Goal: Information Seeking & Learning: Learn about a topic

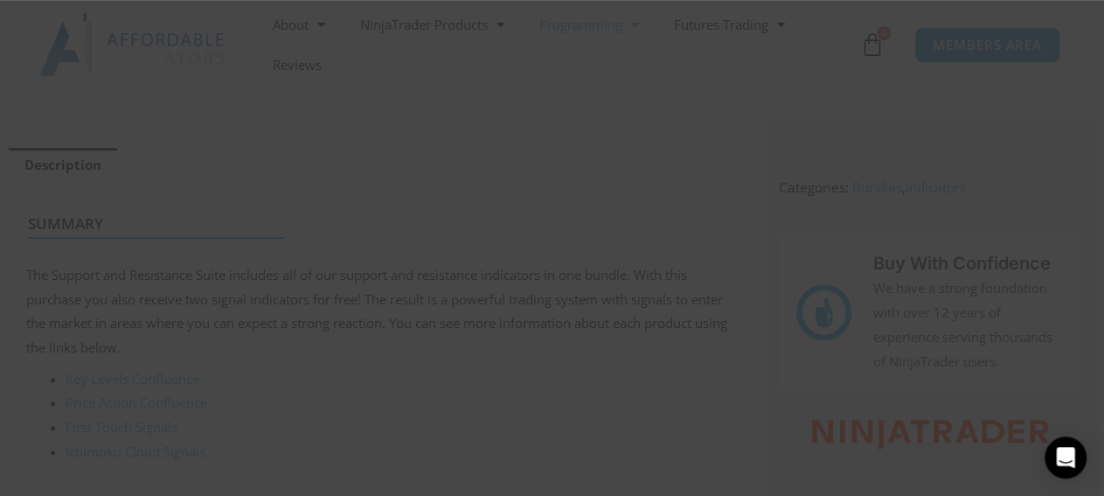
scroll to position [673, 0]
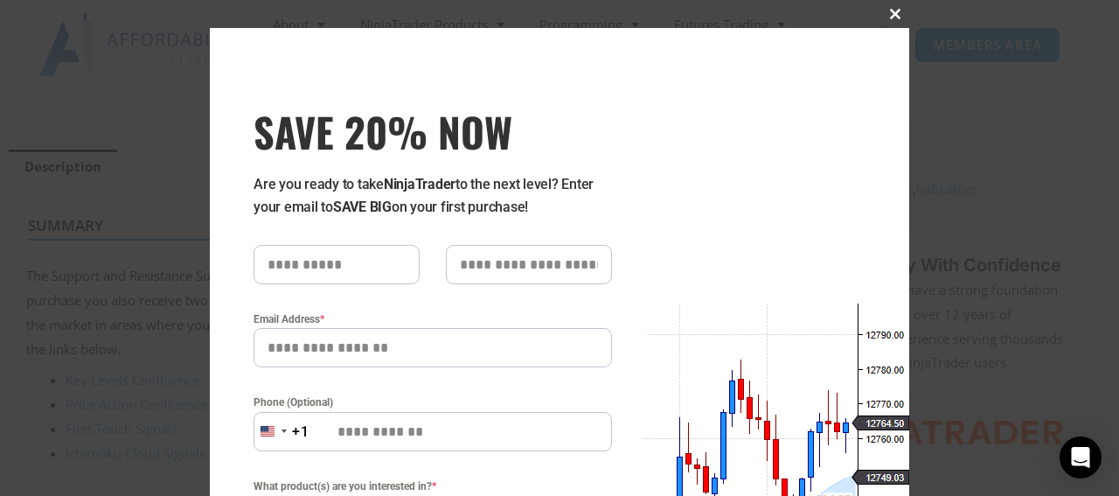
click at [884, 11] on span at bounding box center [895, 14] width 28 height 10
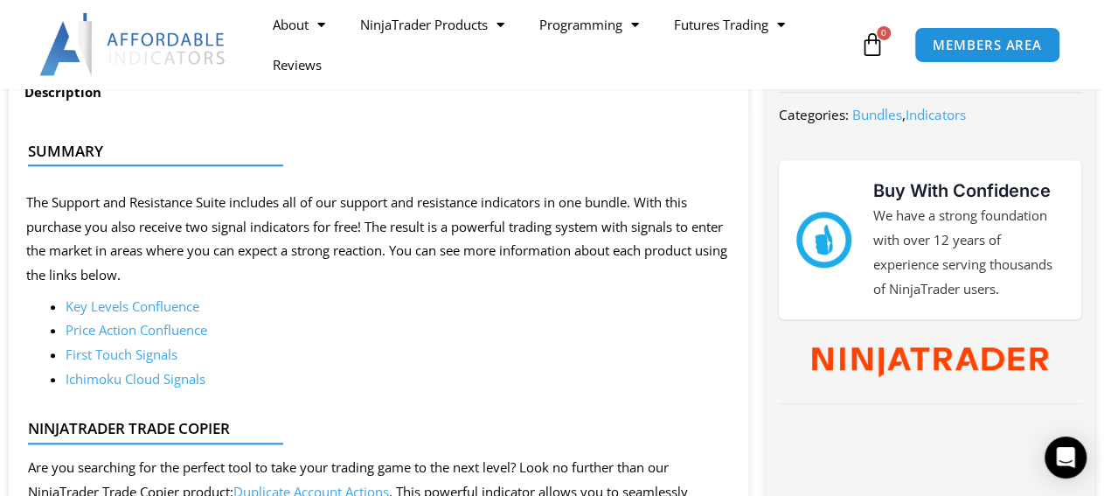
scroll to position [682, 0]
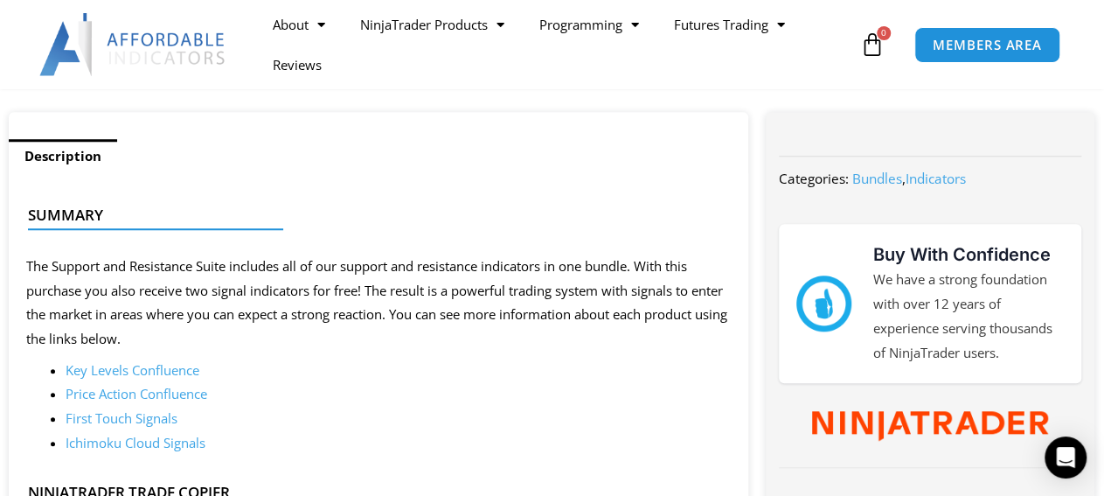
click at [150, 370] on link "Key Levels Confluence" at bounding box center [133, 369] width 134 height 17
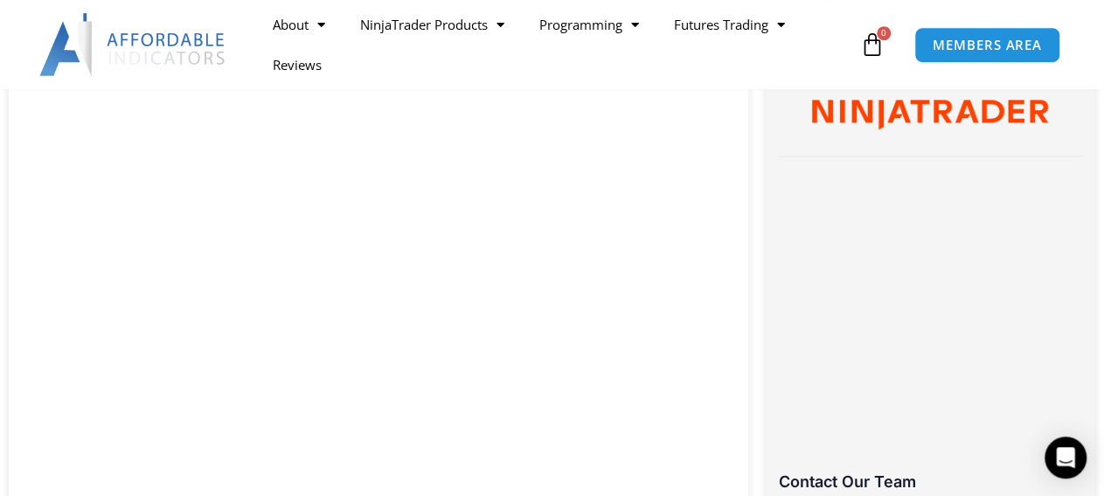
scroll to position [1031, 0]
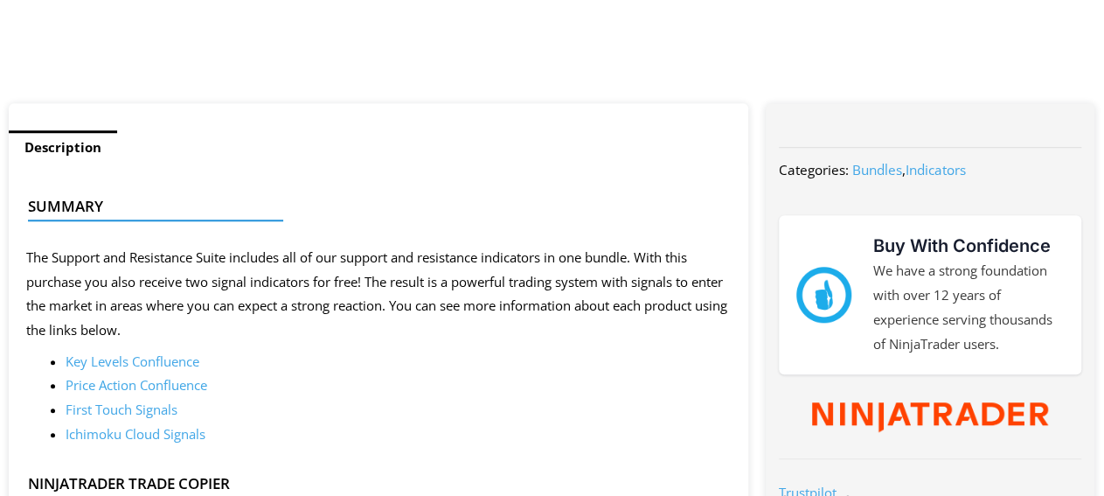
click at [141, 386] on link "Price Action Confluence" at bounding box center [137, 384] width 142 height 17
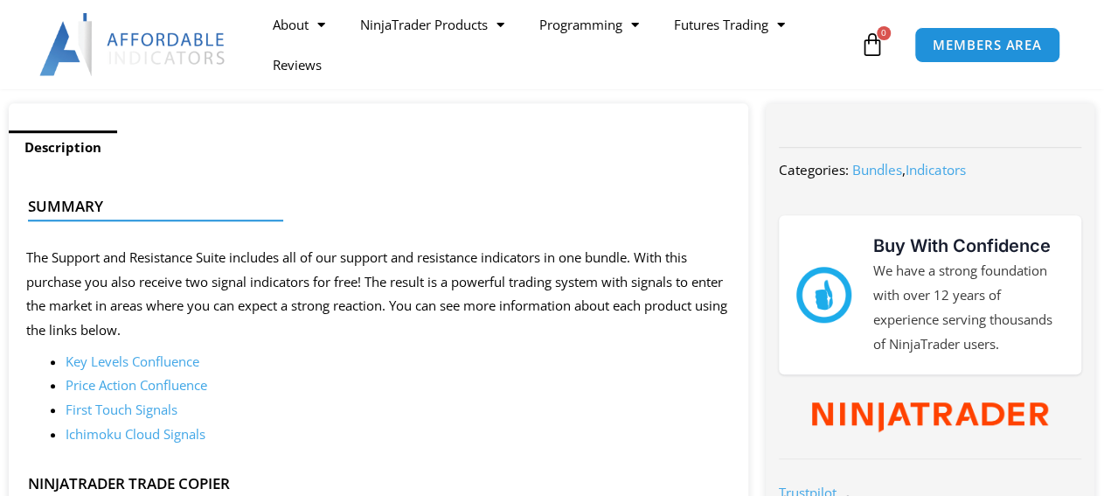
scroll to position [682, 0]
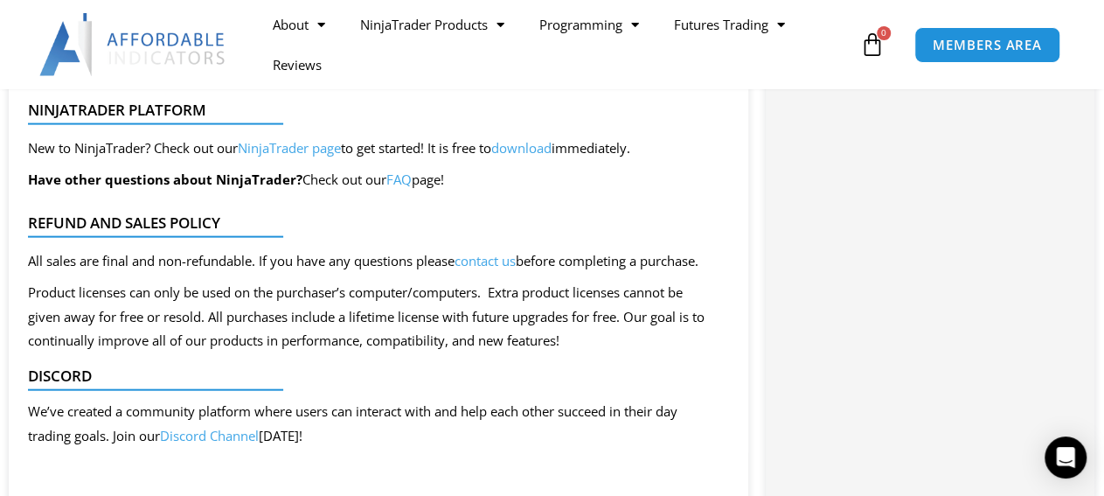
scroll to position [1817, 0]
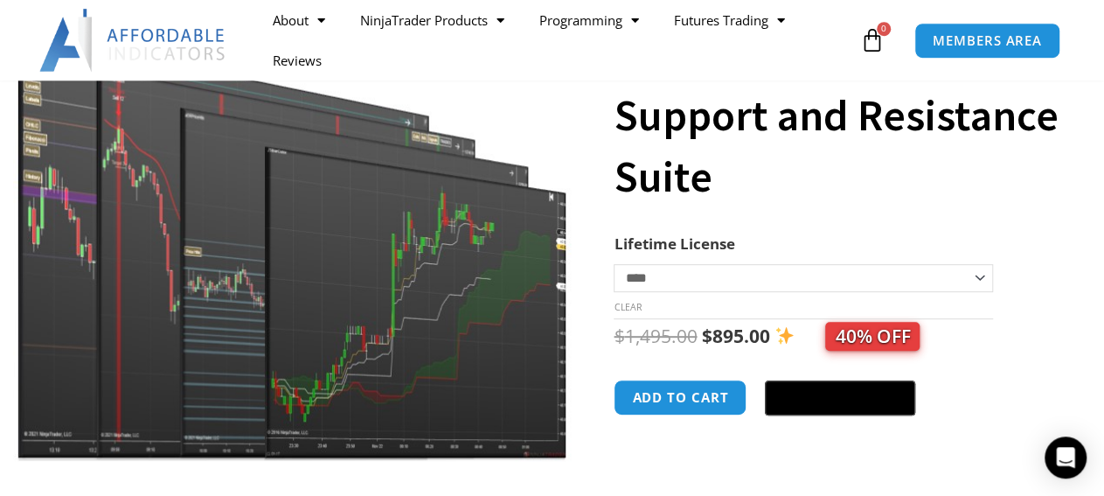
scroll to position [181, 0]
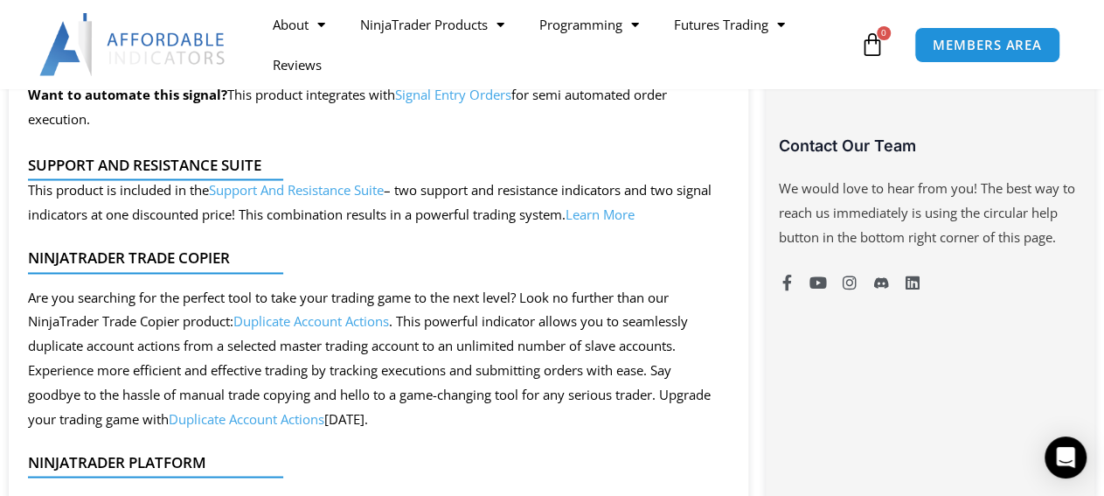
scroll to position [1360, 0]
click at [313, 198] on link "Support And Resistance Suite" at bounding box center [296, 188] width 175 height 17
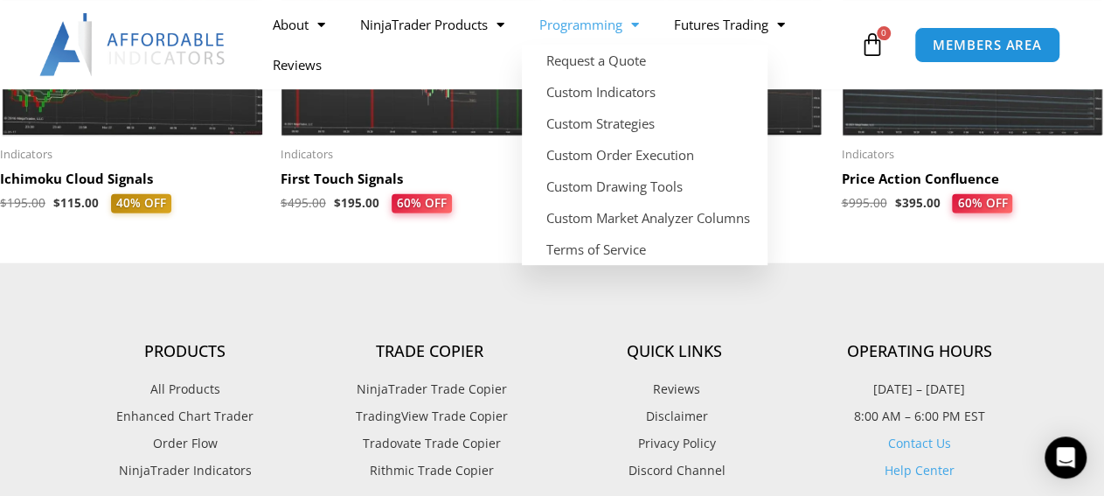
scroll to position [2048, 0]
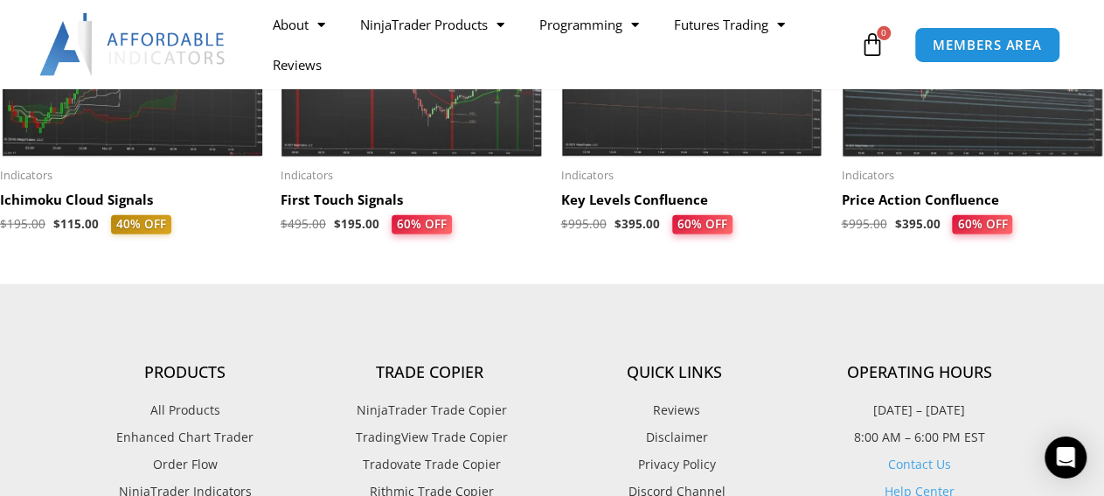
click at [246, 281] on section "Check out other related NinjaTrader indicators and tools... Sale! Indicators Ic…" at bounding box center [552, 63] width 1104 height 442
